Goal: Task Accomplishment & Management: Use online tool/utility

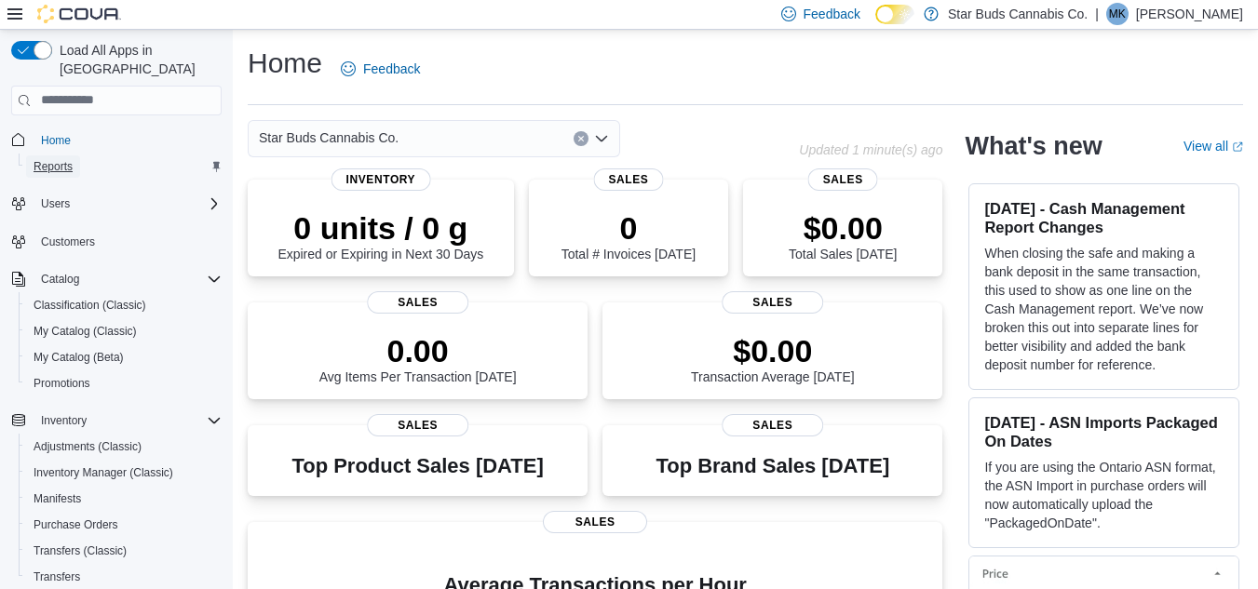
click at [61, 156] on span "Reports" at bounding box center [53, 167] width 39 height 22
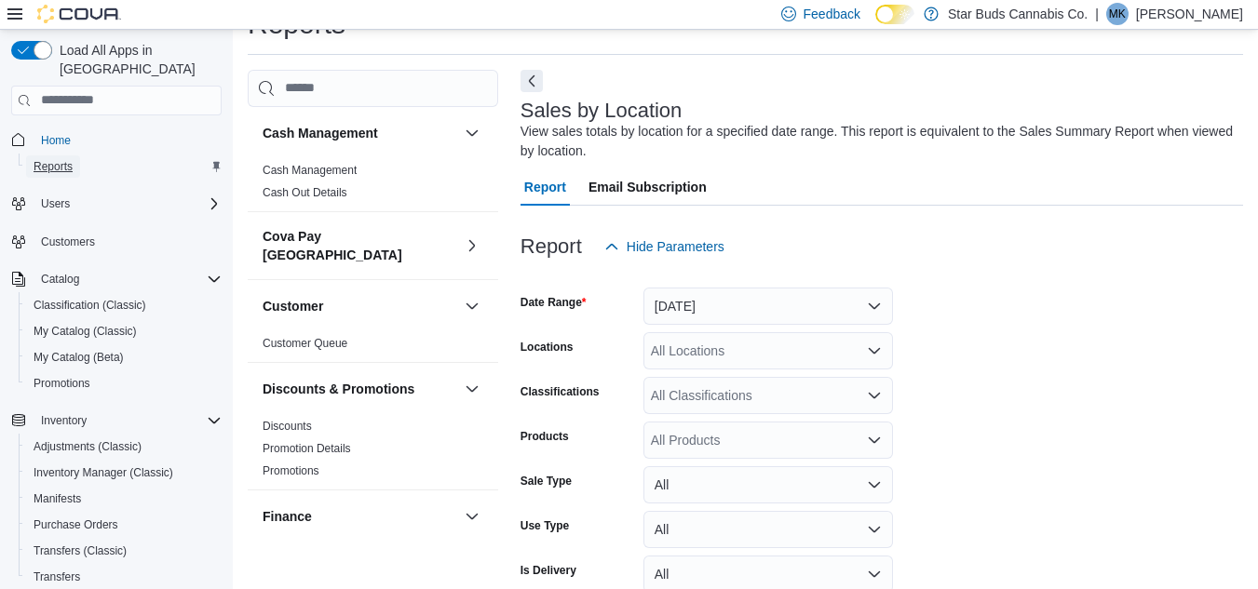
scroll to position [51, 0]
click at [695, 341] on div "All Locations" at bounding box center [768, 350] width 250 height 37
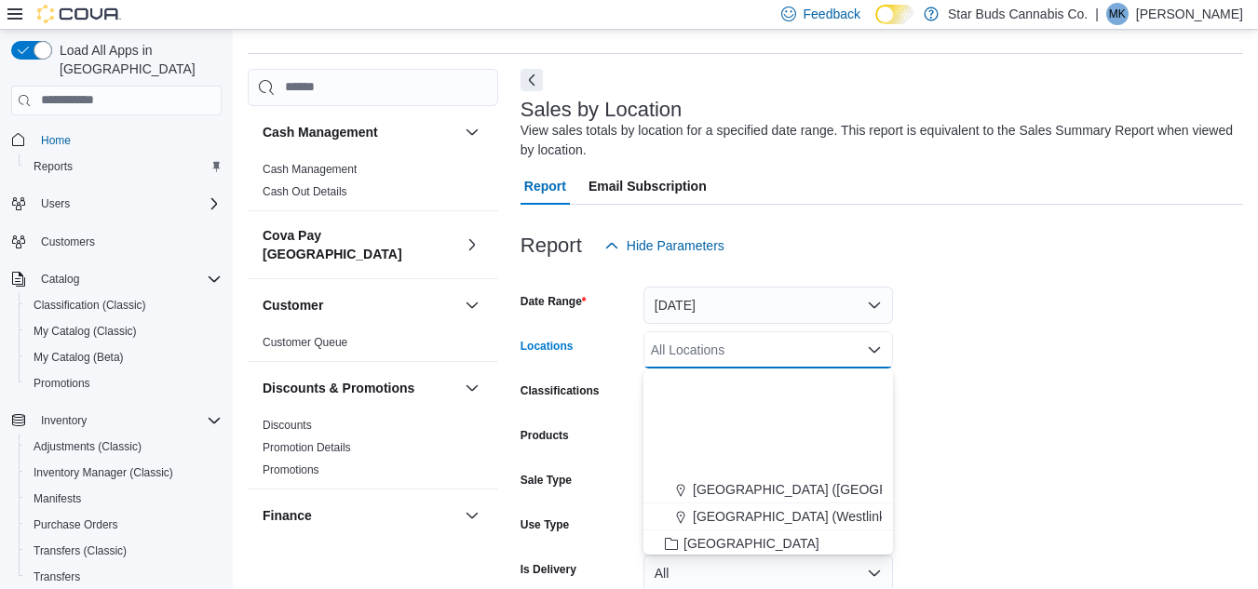
scroll to position [186, 0]
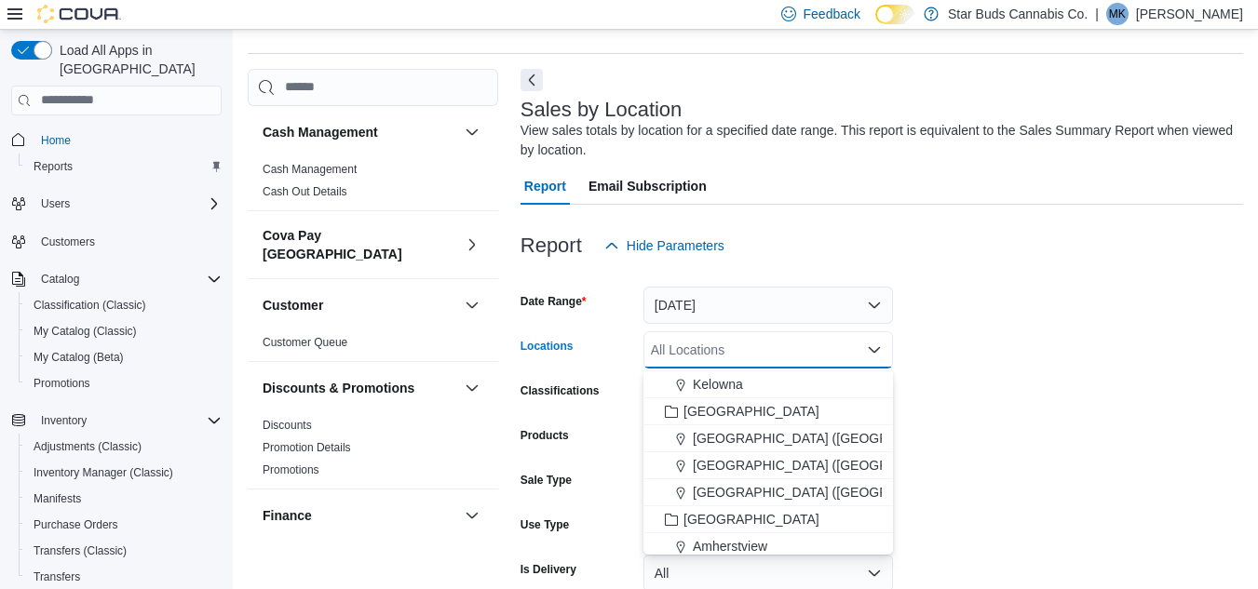
click at [724, 408] on span "[GEOGRAPHIC_DATA]" at bounding box center [752, 411] width 136 height 19
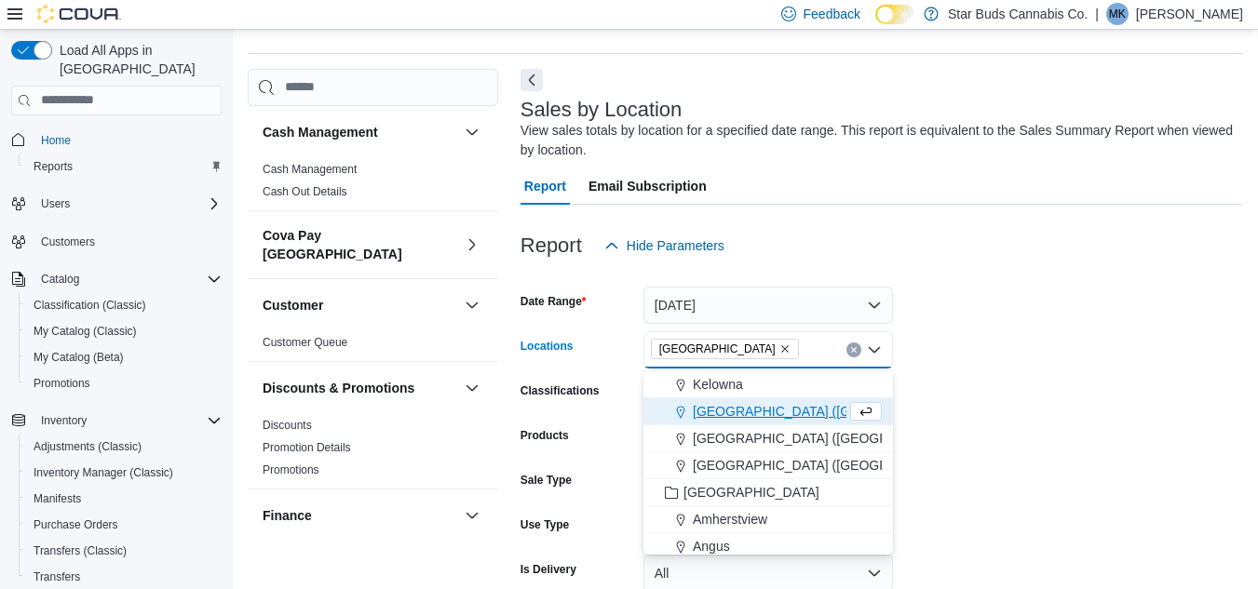
click at [1041, 408] on form "Date Range [DATE] Locations [GEOGRAPHIC_DATA] Combo box. Selected. [GEOGRAPHIC_…" at bounding box center [882, 454] width 723 height 380
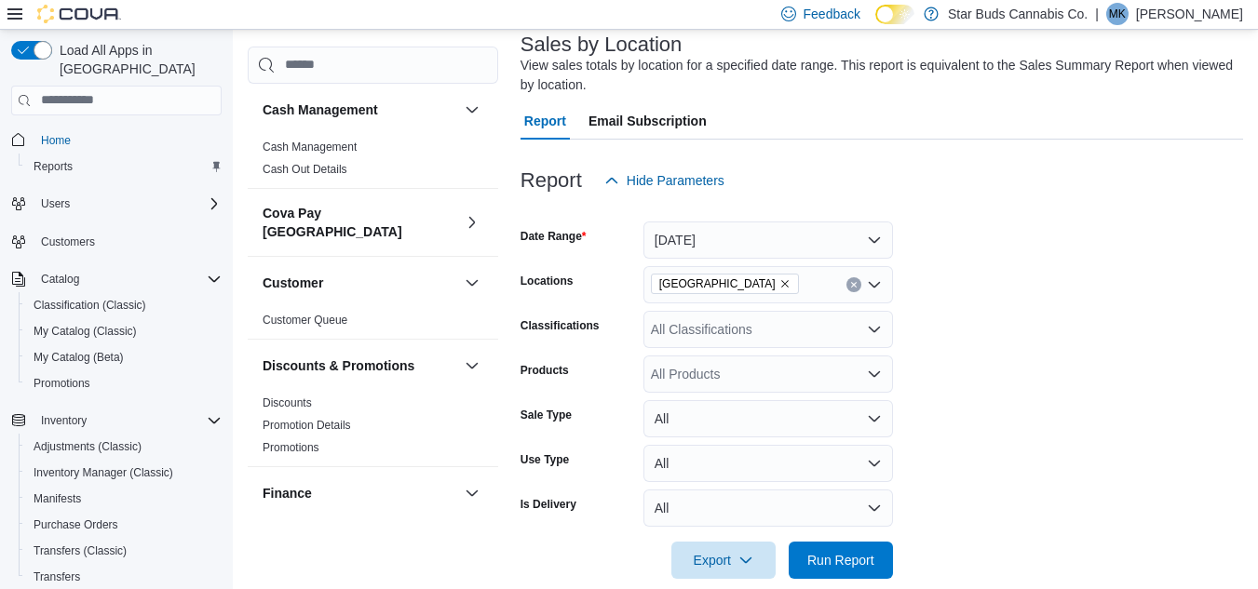
scroll to position [143, 0]
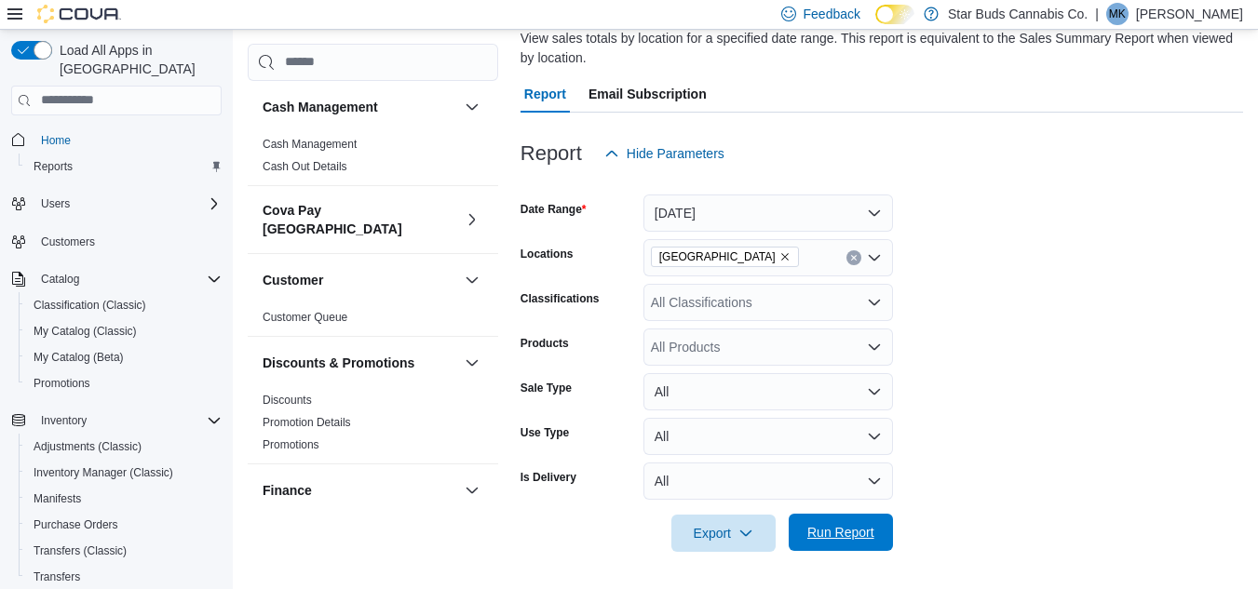
click at [838, 519] on span "Run Report" at bounding box center [841, 532] width 82 height 37
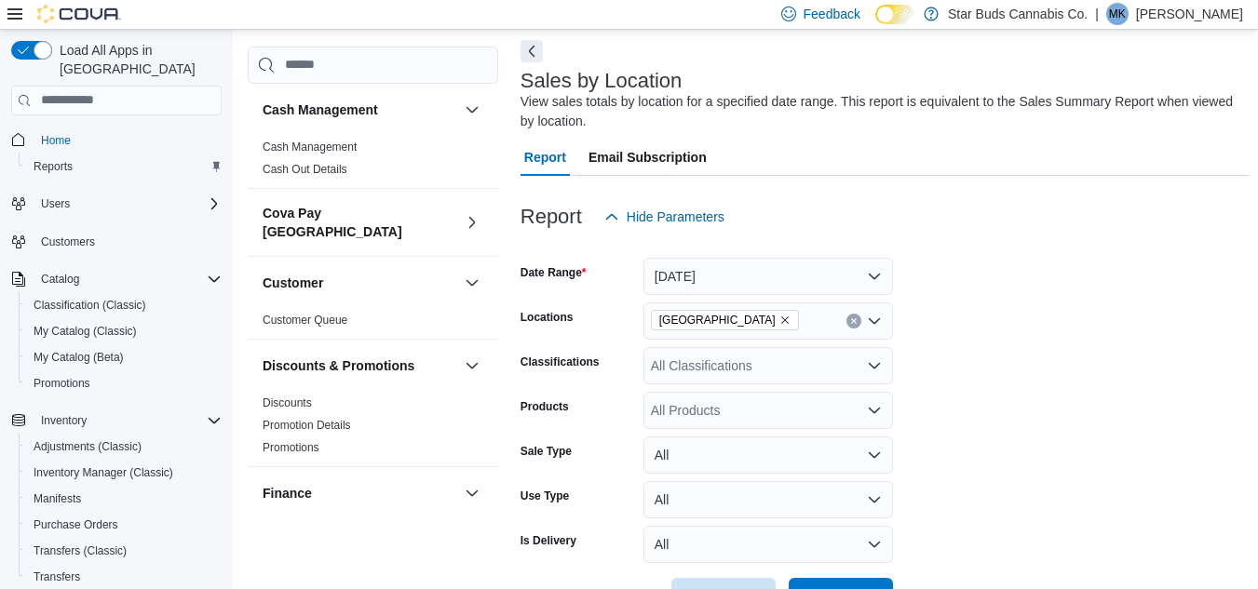
scroll to position [50, 0]
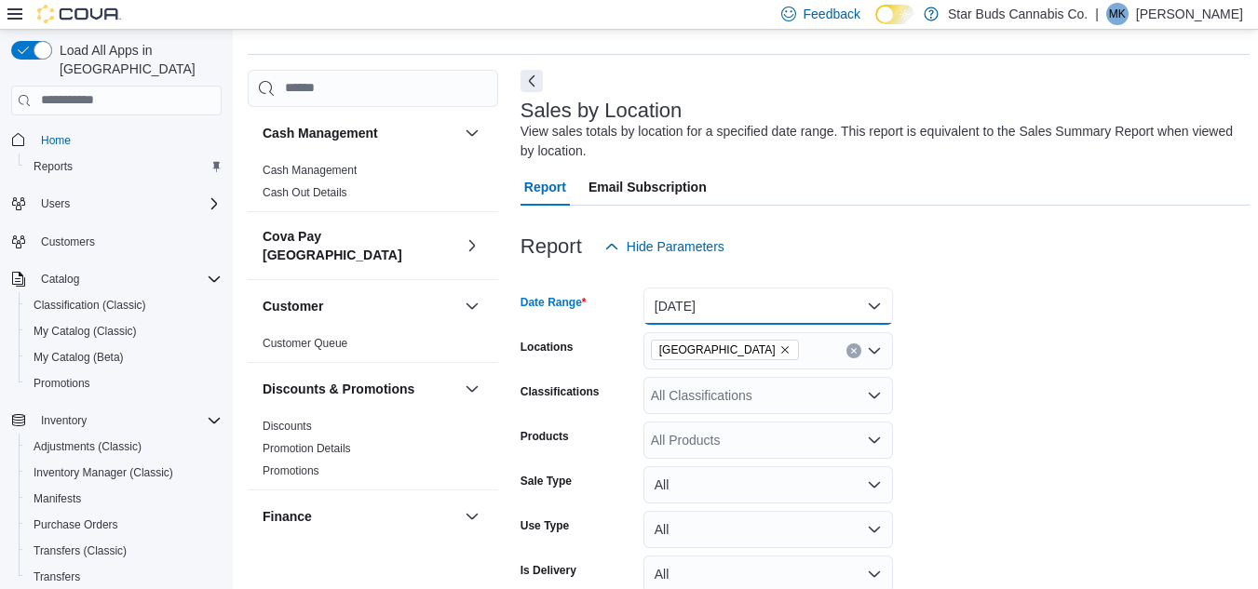
click at [830, 313] on button "[DATE]" at bounding box center [768, 306] width 250 height 37
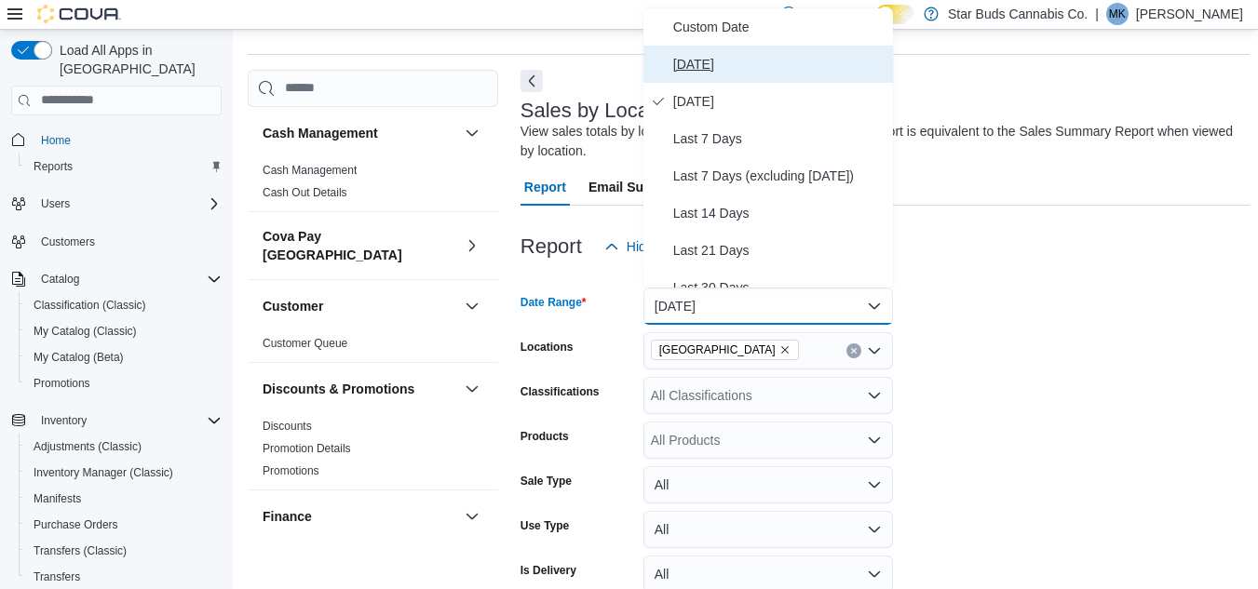
click at [700, 69] on span "[DATE]" at bounding box center [779, 64] width 212 height 22
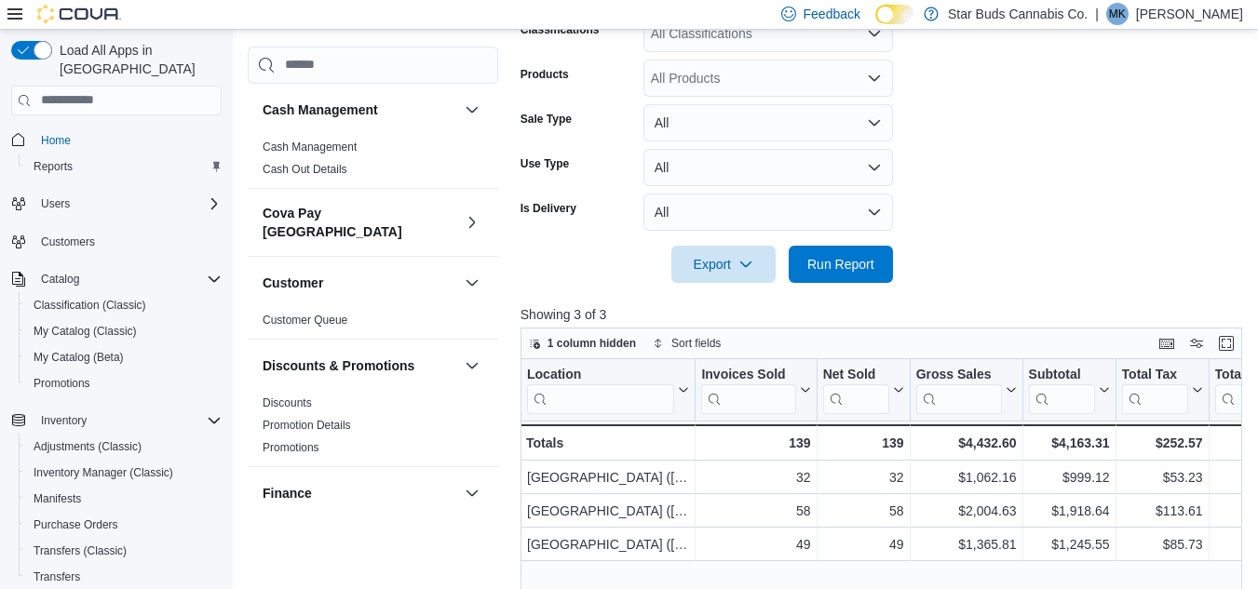
scroll to position [423, 0]
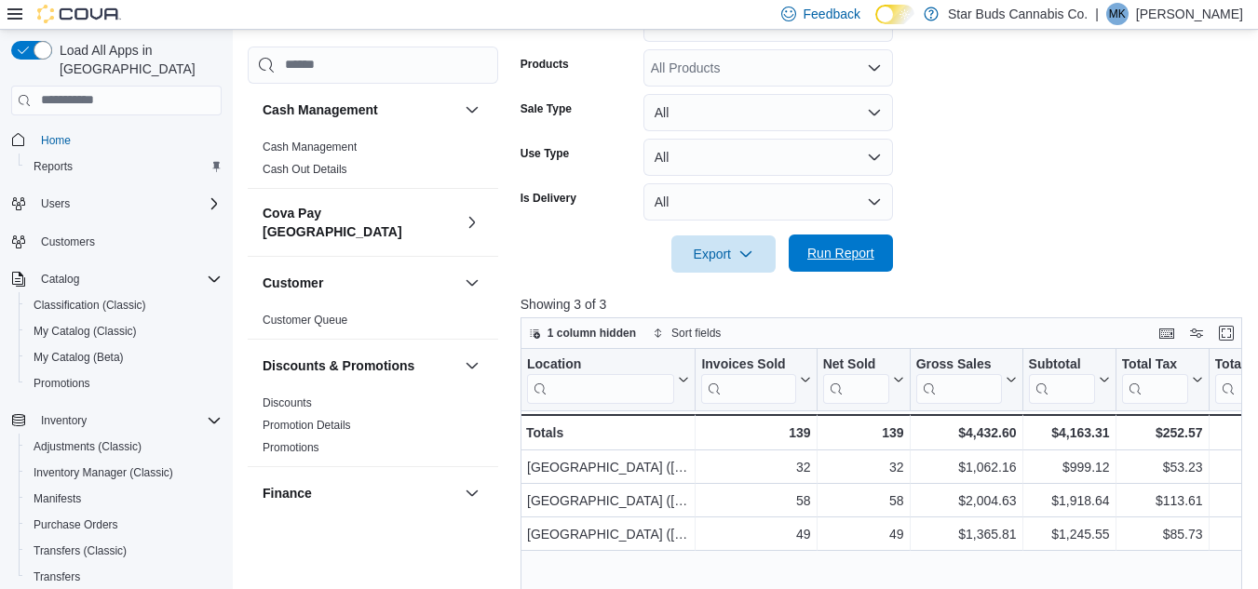
click at [850, 260] on span "Run Report" at bounding box center [840, 253] width 67 height 19
